Goal: Task Accomplishment & Management: Manage account settings

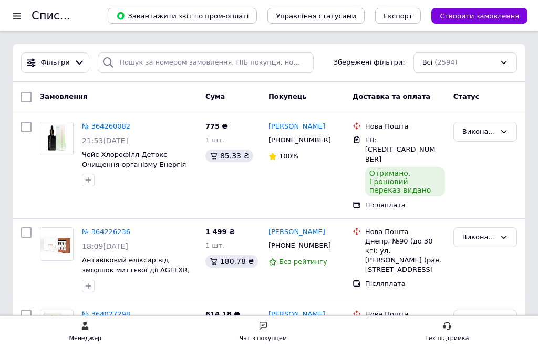
click at [23, 13] on div at bounding box center [16, 15] width 13 height 9
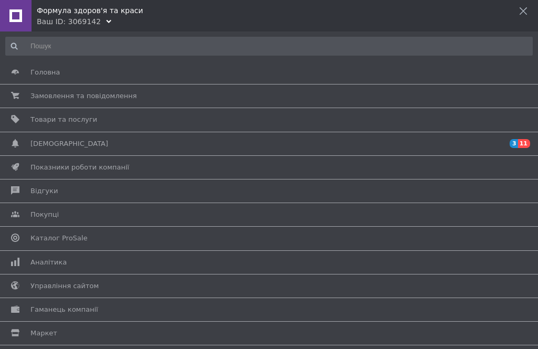
click at [66, 119] on span "Товари та послуги" at bounding box center [63, 119] width 67 height 9
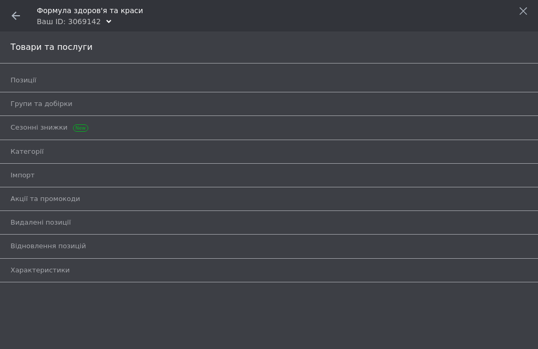
click at [30, 85] on span "Позиції" at bounding box center [23, 80] width 26 height 9
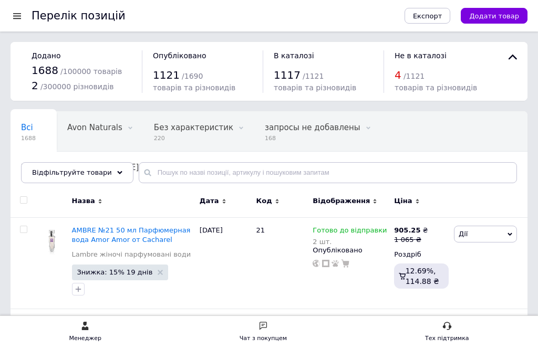
click at [115, 175] on div "Відфільтруйте товари" at bounding box center [77, 172] width 112 height 21
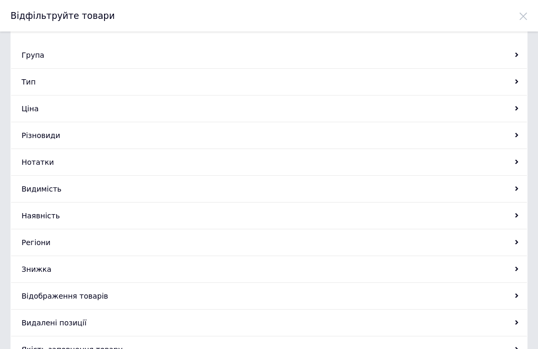
click at [39, 55] on div "Група" at bounding box center [268, 55] width 515 height 27
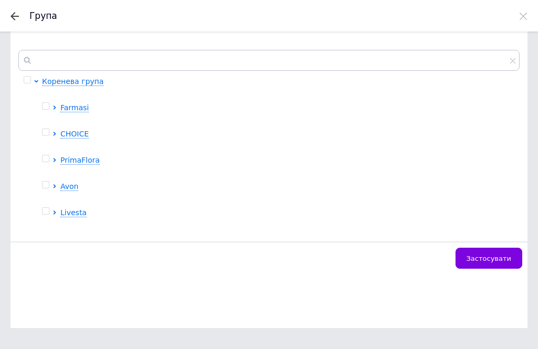
click at [83, 208] on span "Livesta" at bounding box center [73, 212] width 26 height 8
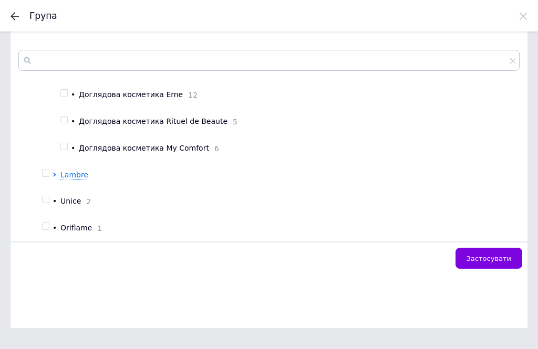
scroll to position [792, 0]
click at [146, 146] on span "Доглядова косметика My Comfort" at bounding box center [144, 148] width 130 height 8
checkbox input "true"
click at [481, 264] on button "Застосувати" at bounding box center [488, 258] width 67 height 21
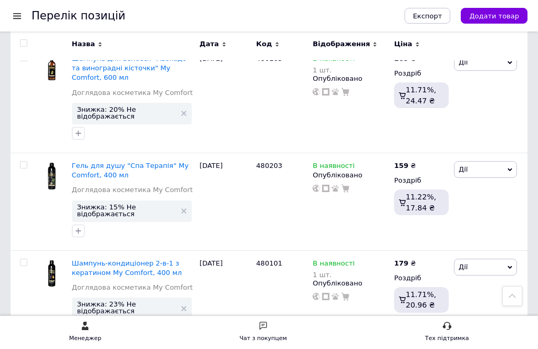
scroll to position [597, 0]
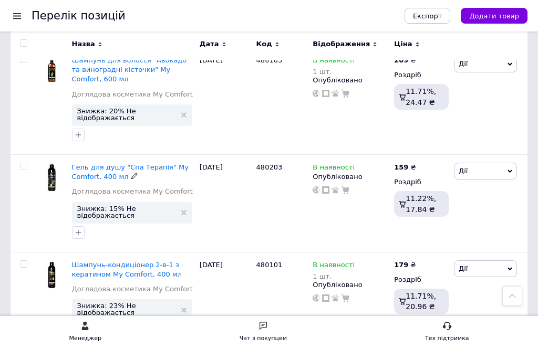
click at [510, 169] on icon at bounding box center [509, 171] width 5 height 5
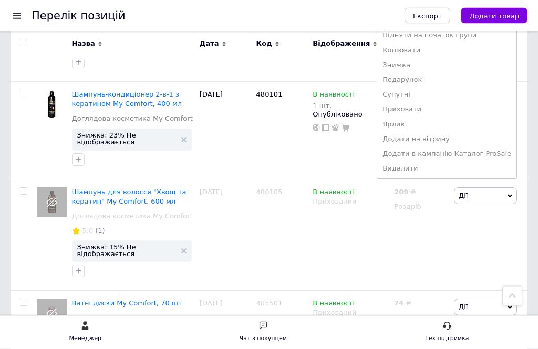
scroll to position [769, 0]
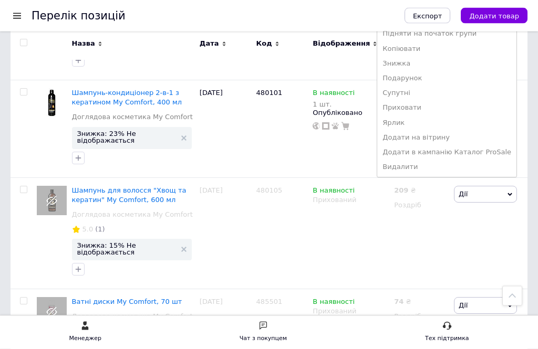
click at [409, 160] on li "Видалити" at bounding box center [446, 167] width 139 height 15
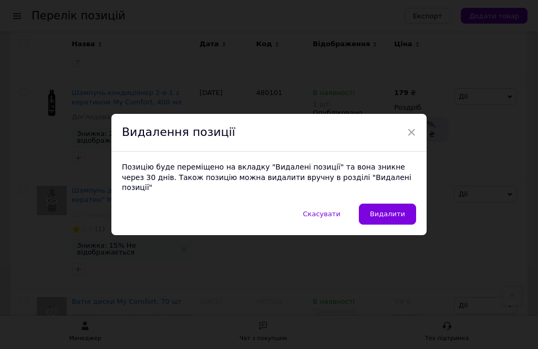
click at [395, 218] on span "Видалити" at bounding box center [387, 214] width 35 height 8
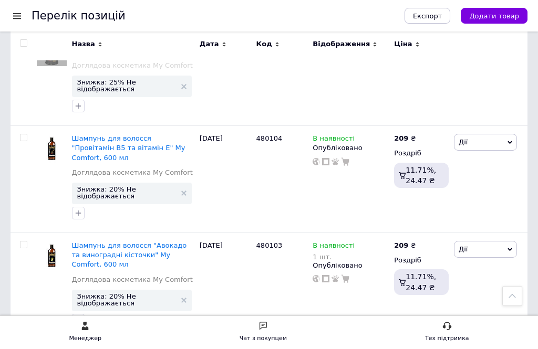
scroll to position [409, 0]
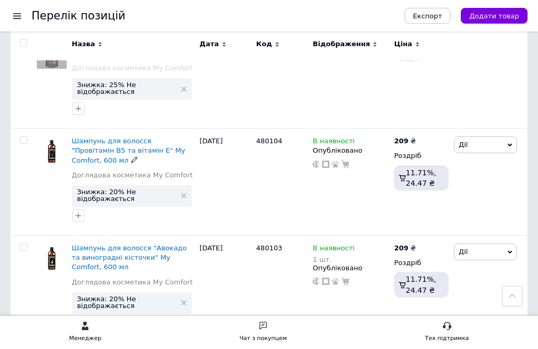
click at [503, 149] on span "Дії" at bounding box center [485, 144] width 63 height 17
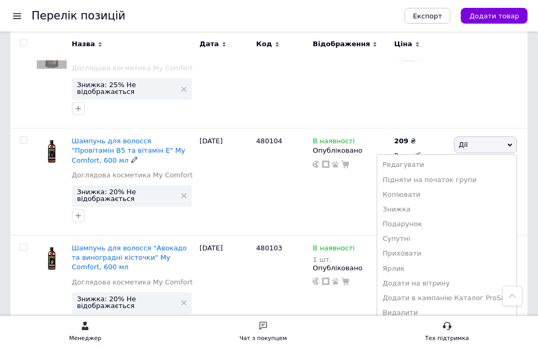
click at [426, 252] on li "Приховати" at bounding box center [446, 253] width 139 height 15
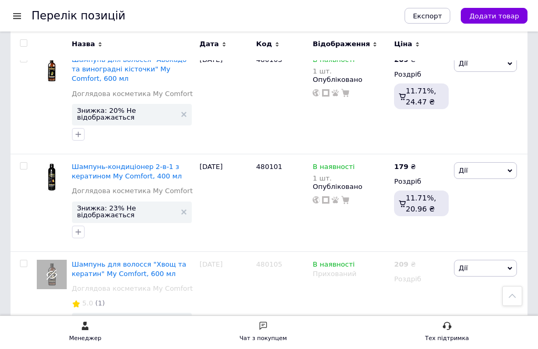
scroll to position [597, 0]
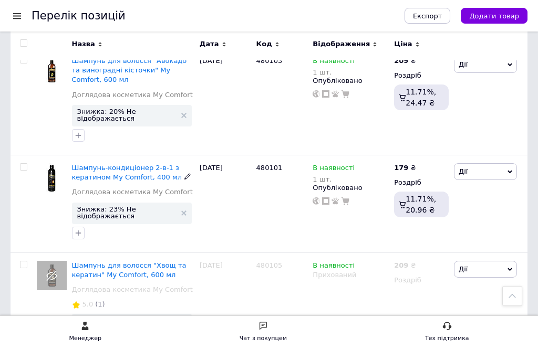
click at [510, 170] on icon at bounding box center [509, 172] width 5 height 5
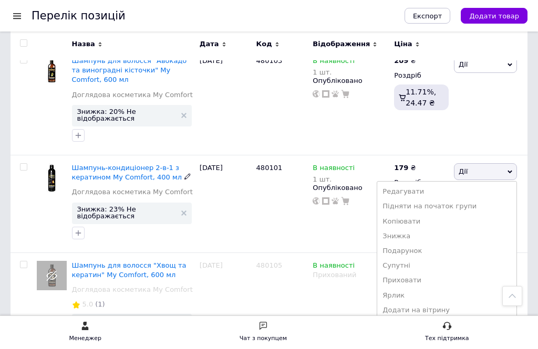
click at [423, 273] on li "Приховати" at bounding box center [446, 280] width 139 height 15
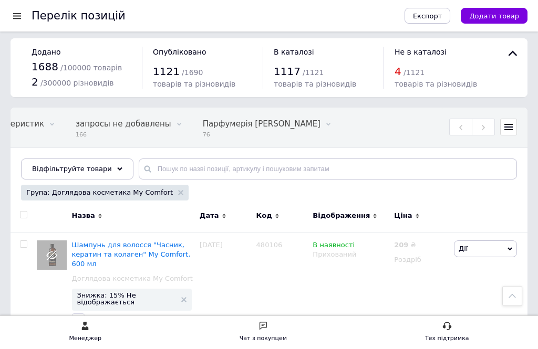
scroll to position [0, 0]
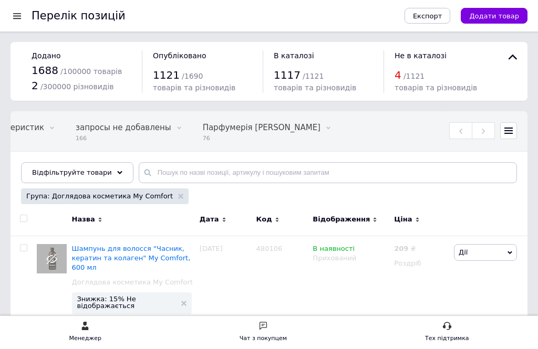
click at [172, 195] on div "Група: Доглядова косметика My Comfort" at bounding box center [104, 196] width 167 height 16
click at [178, 195] on use at bounding box center [180, 196] width 5 height 5
